Goal: Information Seeking & Learning: Learn about a topic

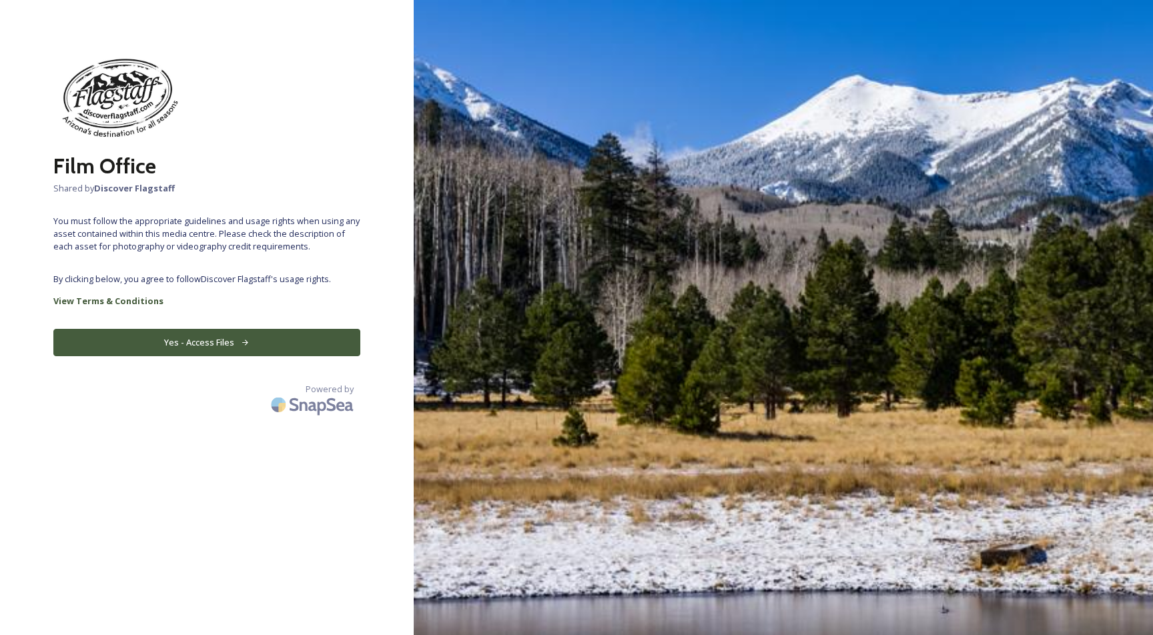
click at [278, 340] on button "Yes - Access Files" at bounding box center [206, 342] width 307 height 27
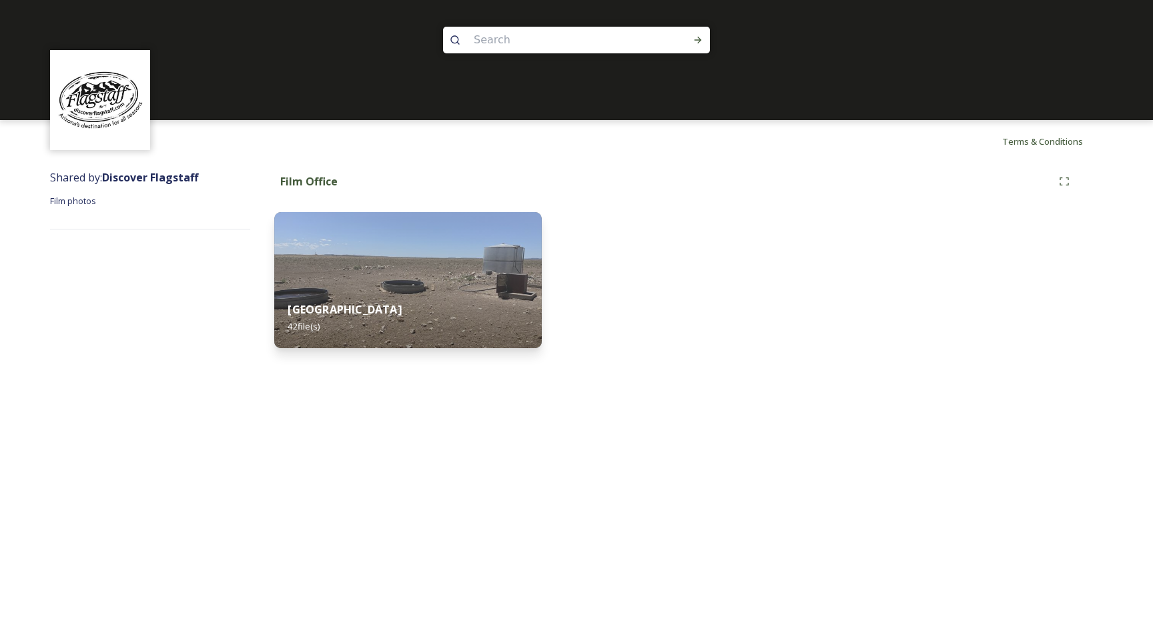
click at [502, 298] on div "Red Gap Ranch 42 file(s)" at bounding box center [408, 318] width 268 height 61
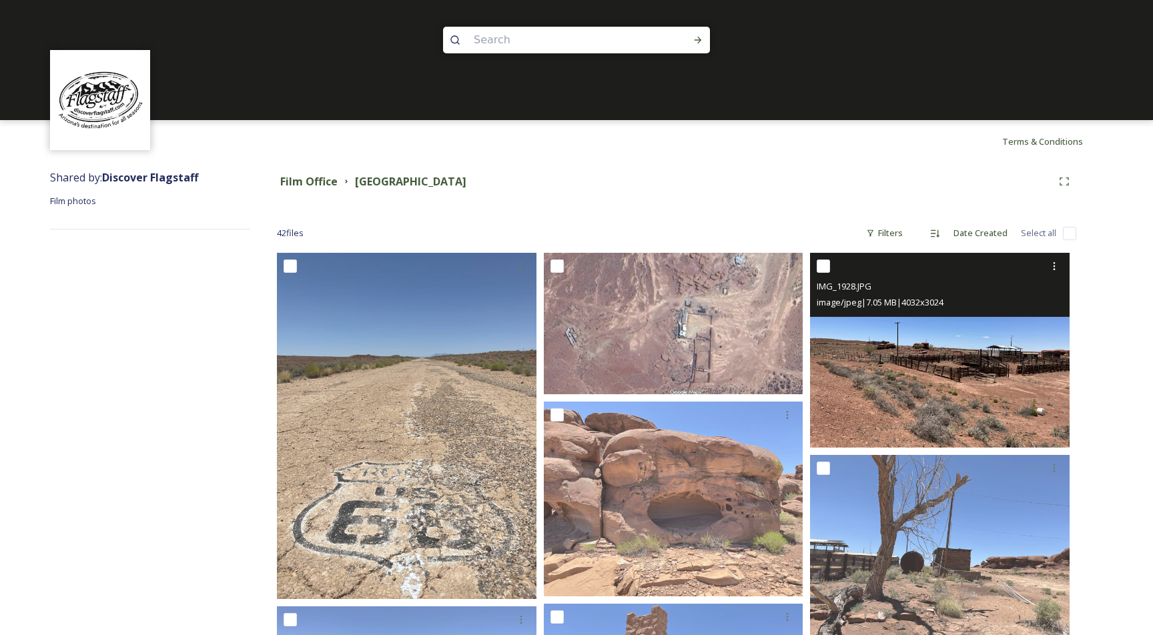
click at [948, 392] on img at bounding box center [940, 350] width 260 height 195
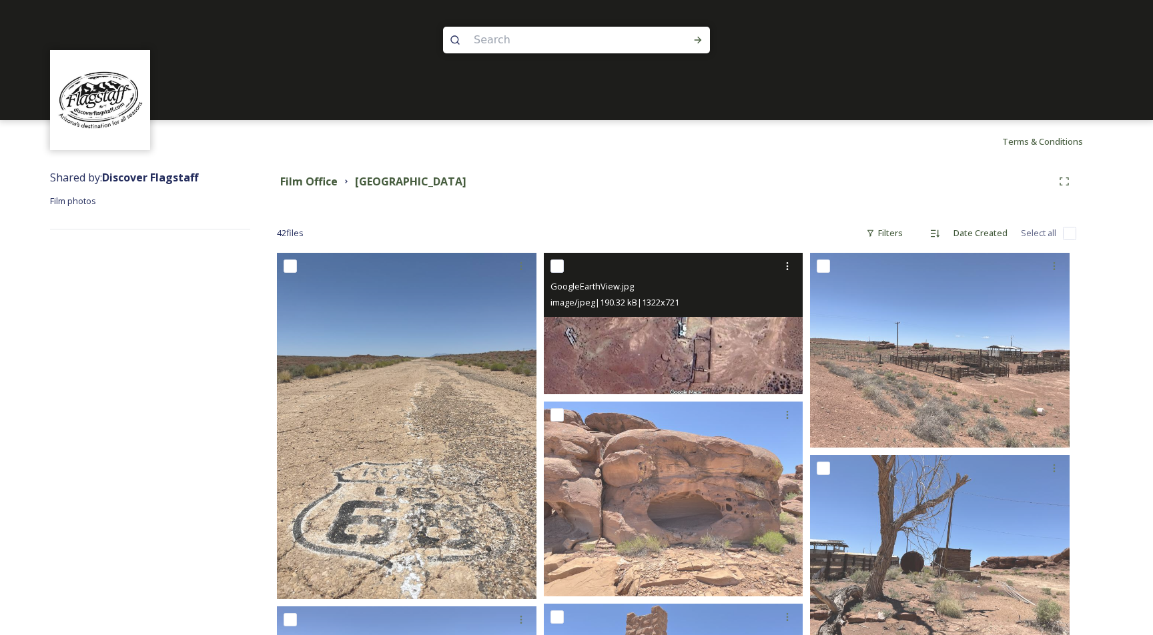
click at [697, 364] on img at bounding box center [674, 323] width 260 height 141
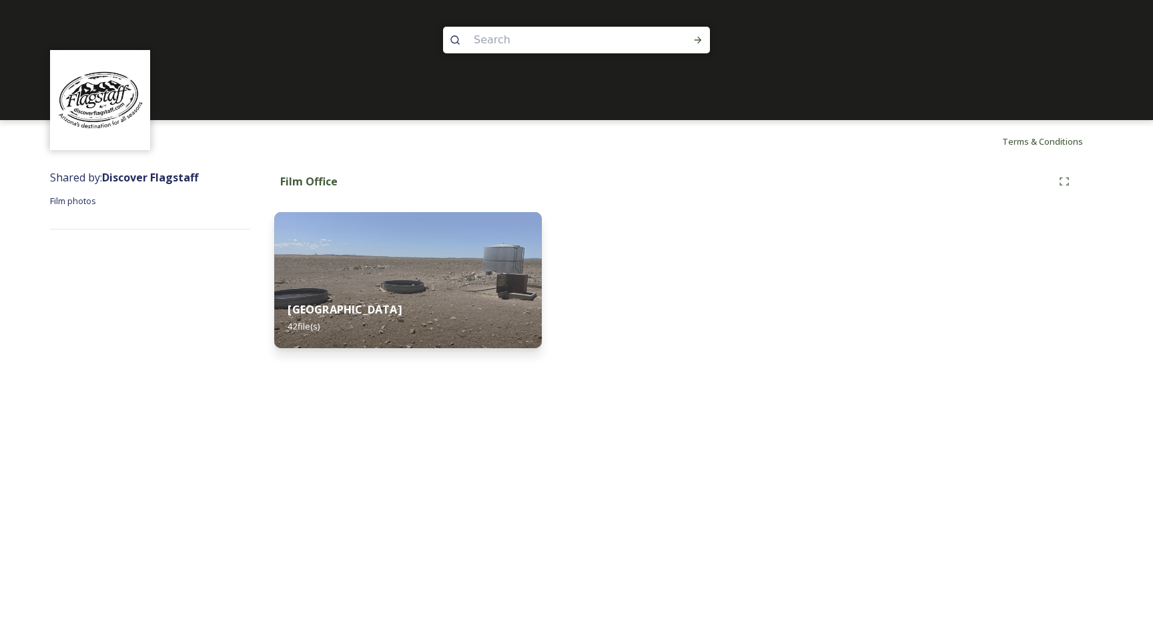
click at [419, 284] on img at bounding box center [408, 280] width 268 height 136
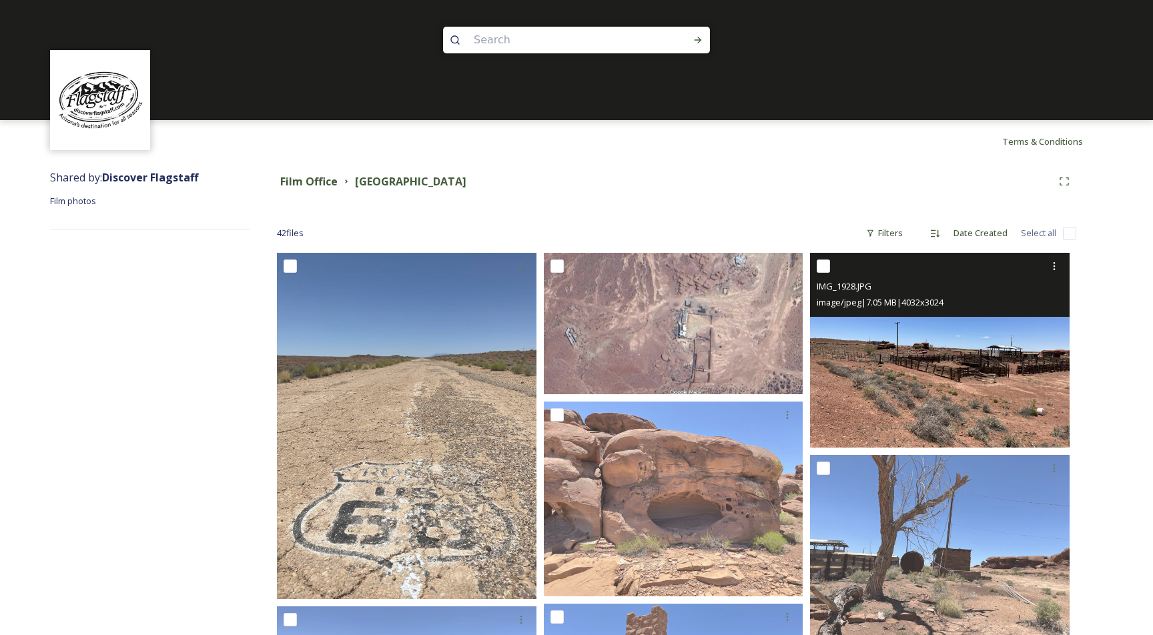
click at [989, 408] on img at bounding box center [940, 350] width 260 height 195
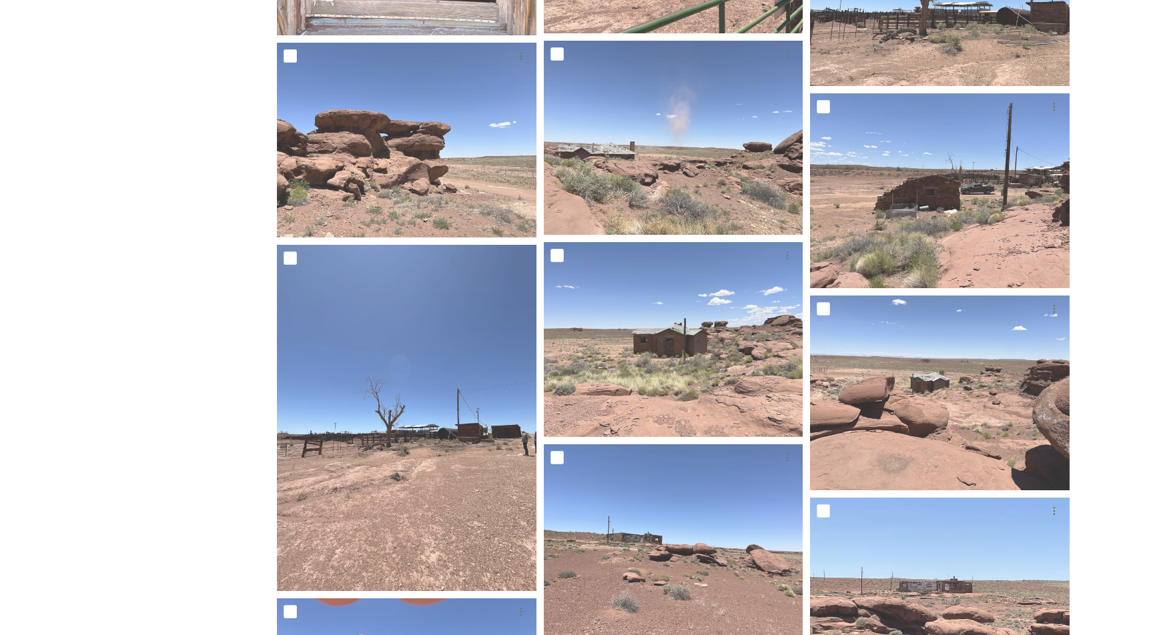
scroll to position [976, 0]
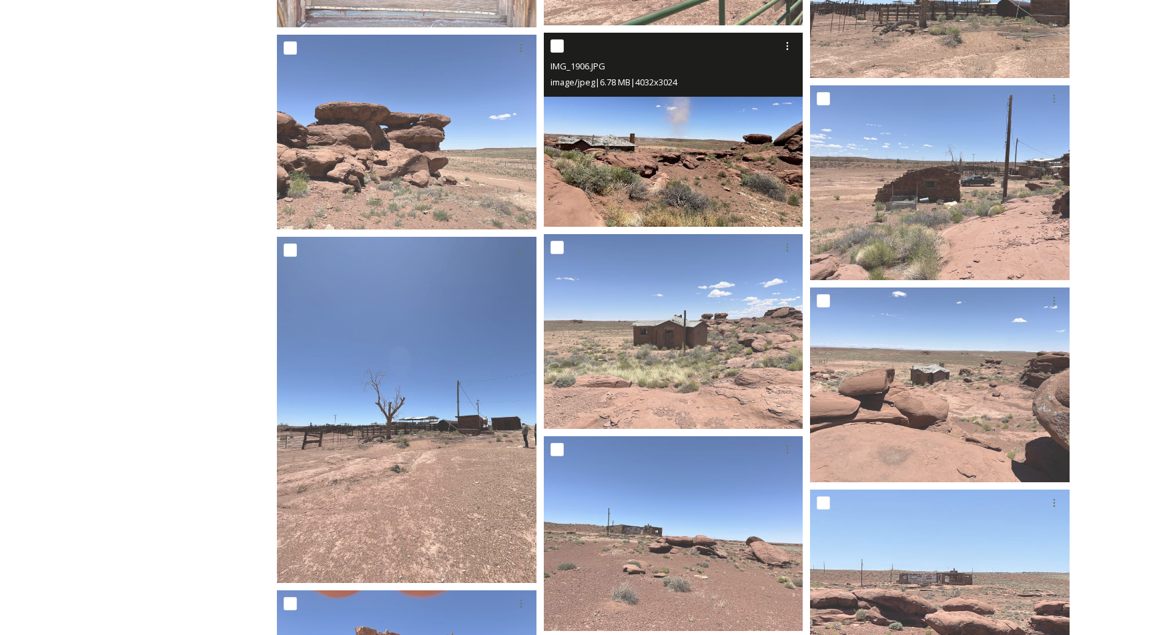
click at [666, 188] on img at bounding box center [674, 130] width 260 height 195
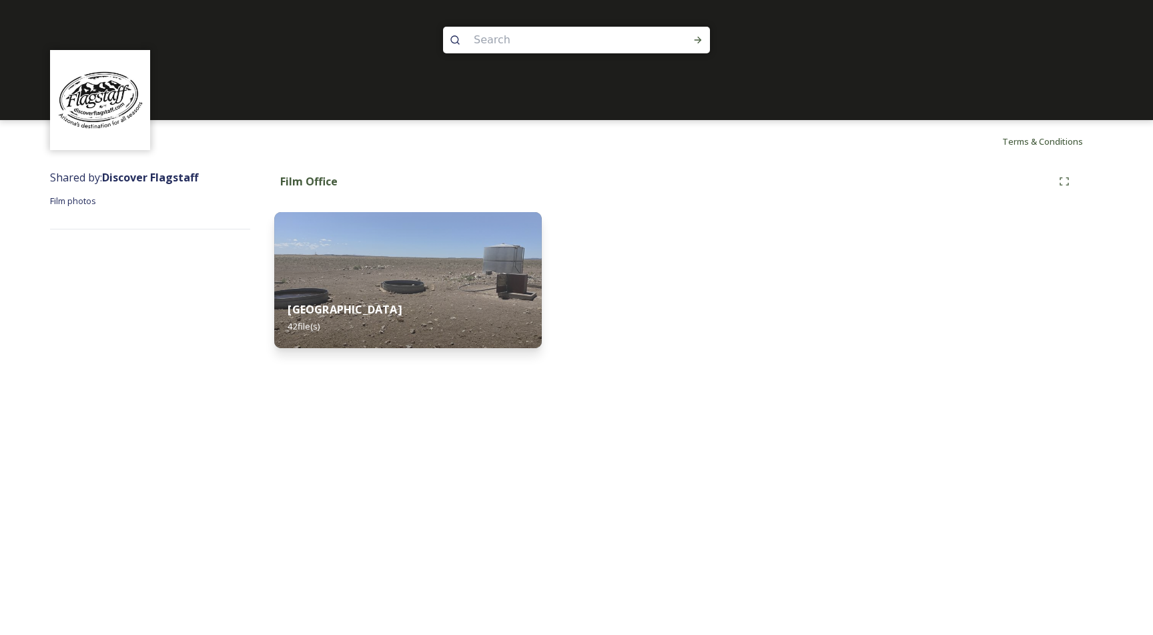
click at [480, 266] on img at bounding box center [408, 280] width 268 height 136
click at [472, 284] on img at bounding box center [408, 280] width 268 height 136
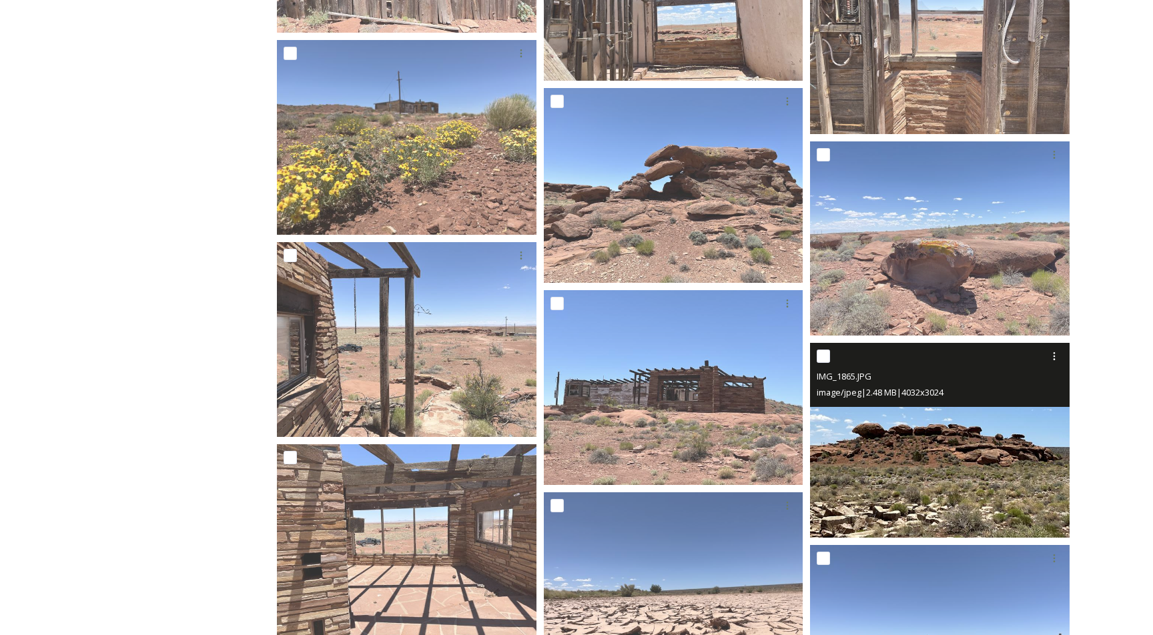
scroll to position [2182, 0]
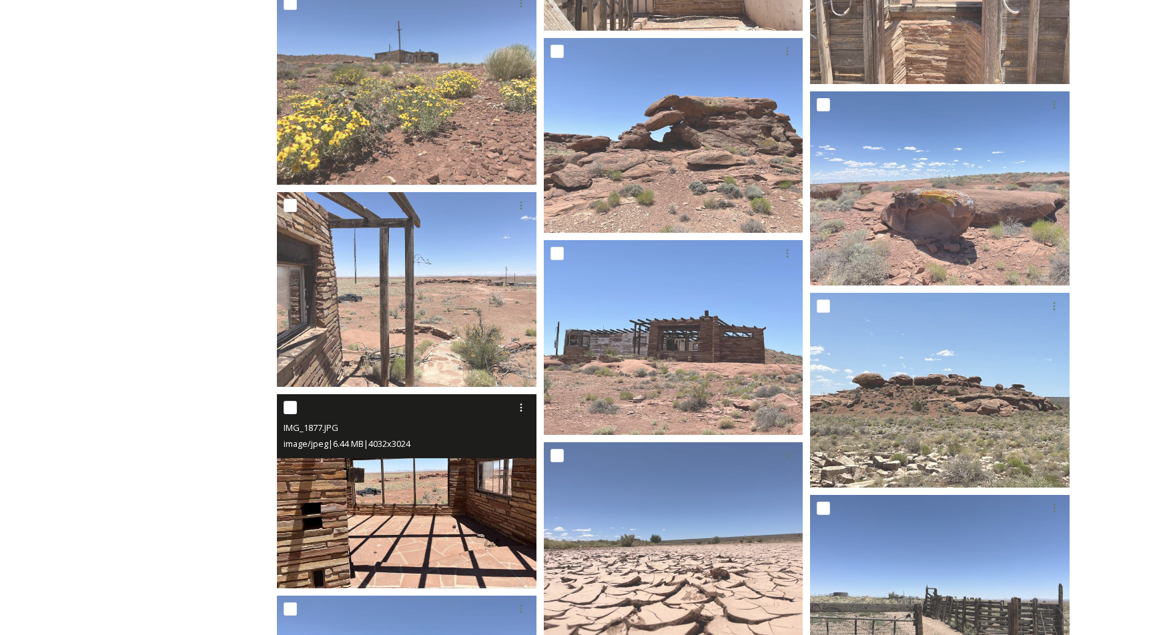
click at [408, 487] on img at bounding box center [407, 491] width 260 height 195
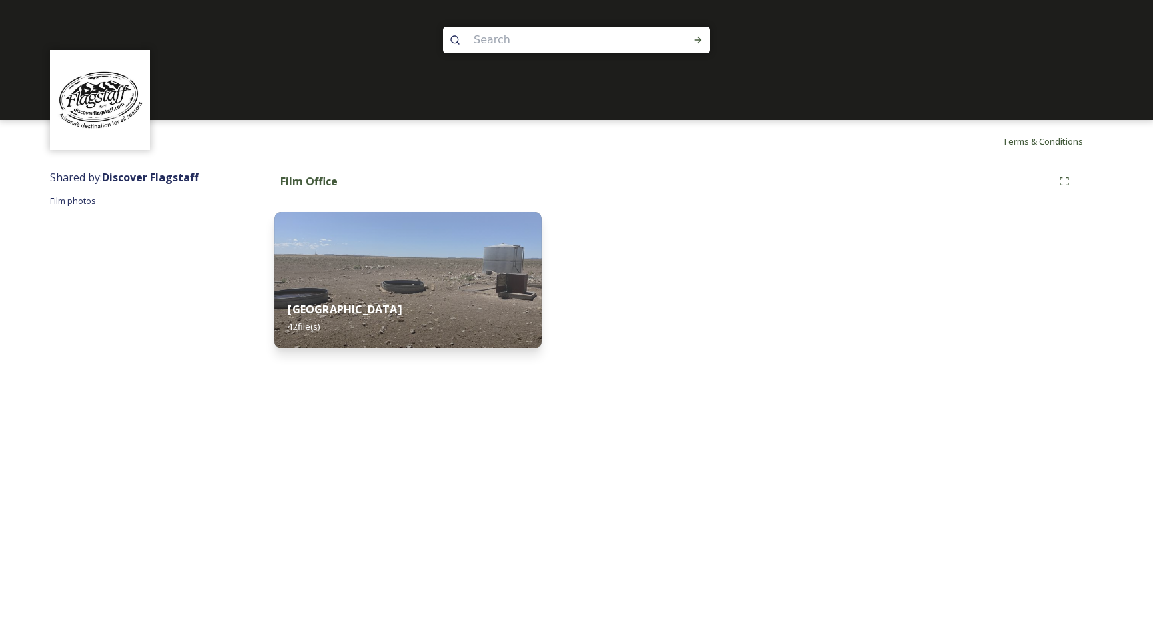
click at [472, 307] on div "Red Gap Ranch 42 file(s)" at bounding box center [408, 318] width 268 height 61
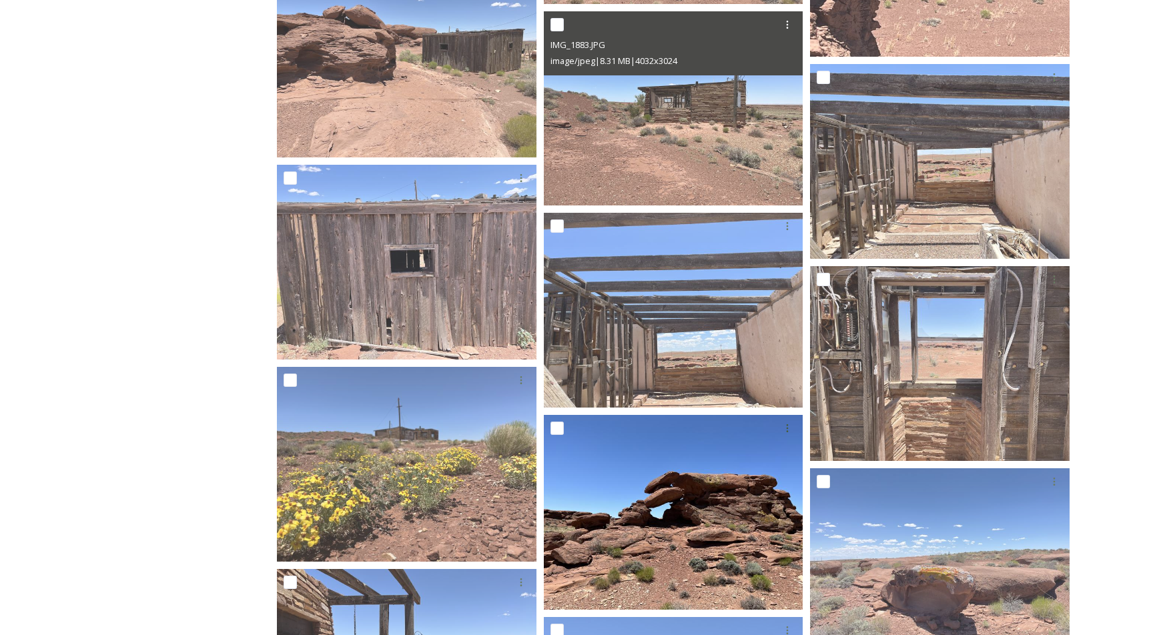
scroll to position [1806, 0]
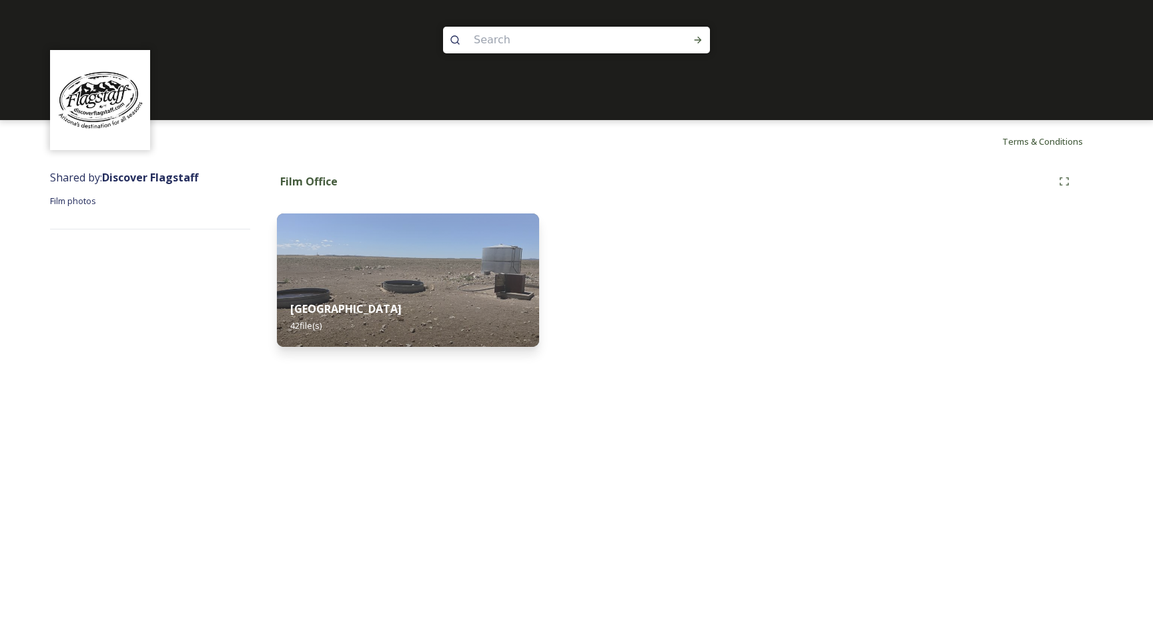
click at [266, 73] on div at bounding box center [576, 60] width 1153 height 120
